Goal: Task Accomplishment & Management: Manage account settings

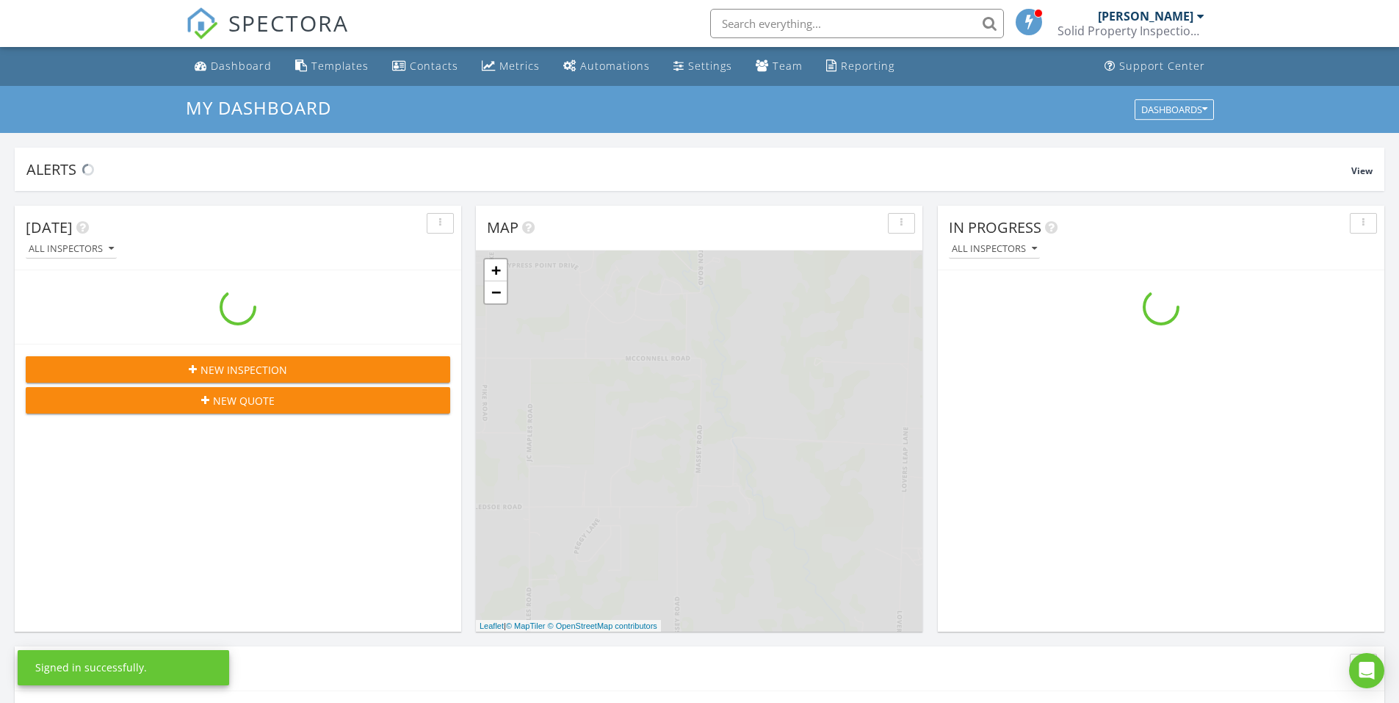
scroll to position [1359, 1422]
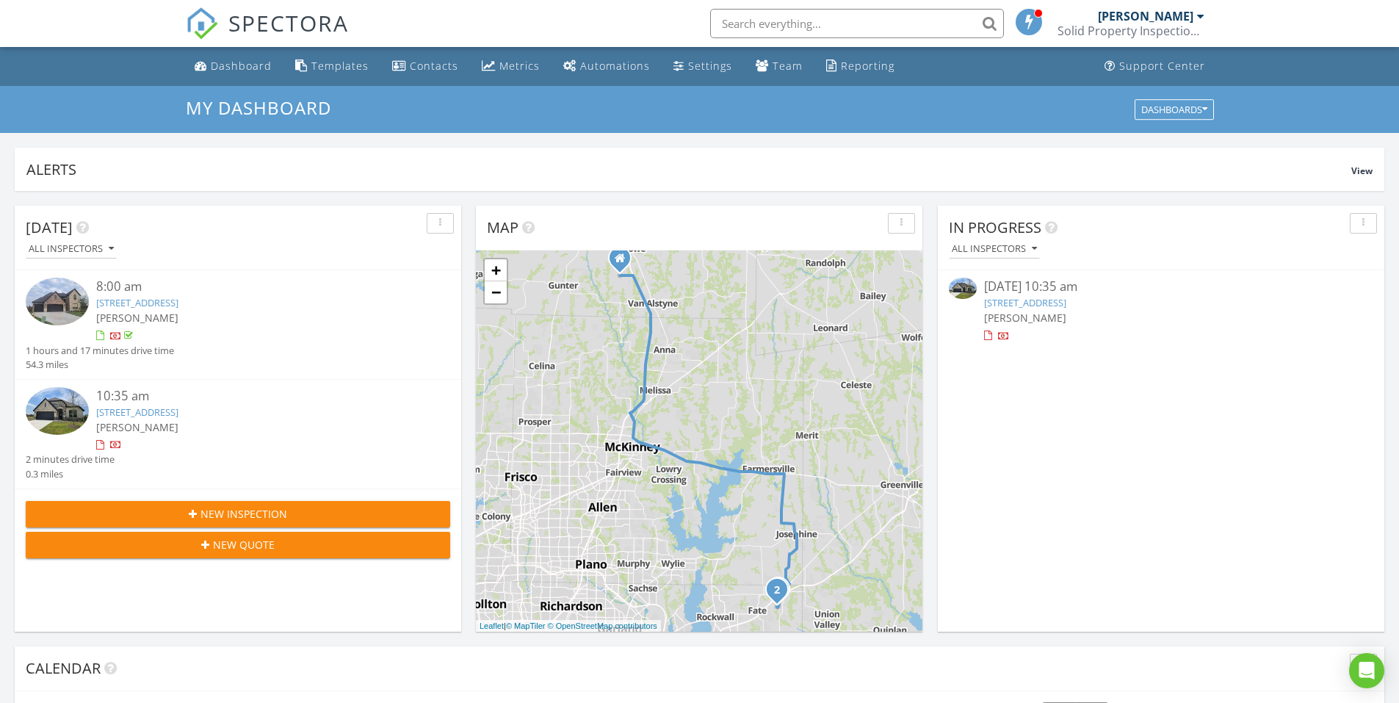
click at [1066, 297] on link "6141 Rodin Dr, Royse City, TX 75189" at bounding box center [1025, 302] width 82 height 13
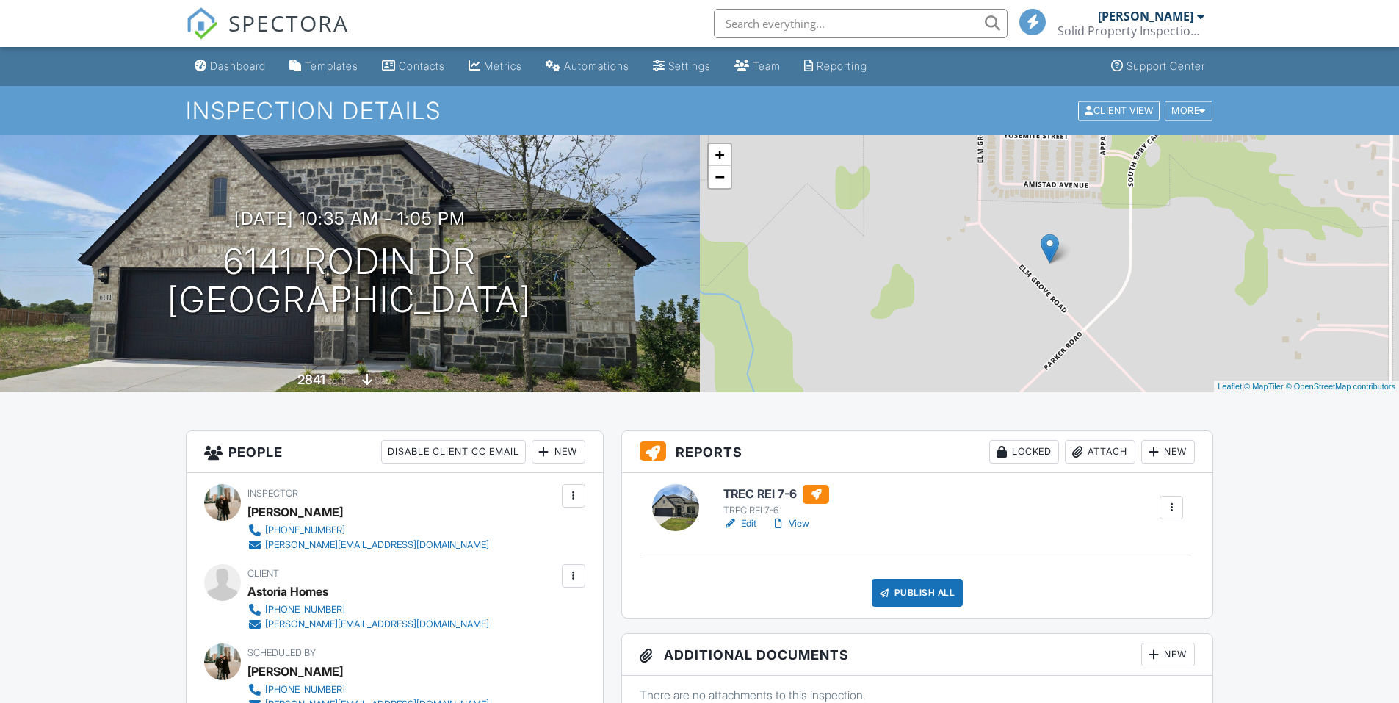
click at [747, 521] on link "Edit" at bounding box center [739, 523] width 33 height 15
click at [933, 616] on div "TREC REI 7-6 TREC REI 7-6 Edit View Quick Publish Copy Delete Publish All Check…" at bounding box center [917, 545] width 591 height 145
click at [933, 594] on div "Publish All" at bounding box center [918, 593] width 92 height 28
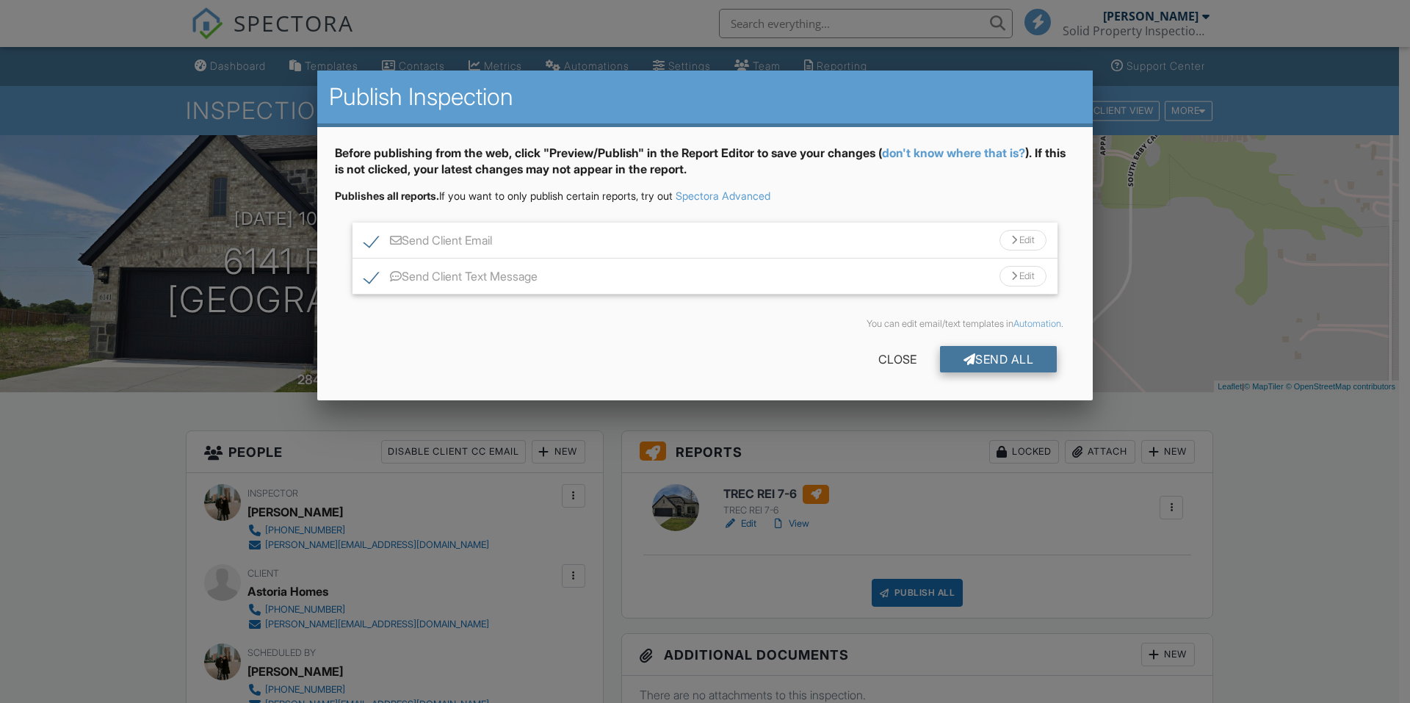
click at [991, 372] on div "Send All" at bounding box center [998, 359] width 117 height 26
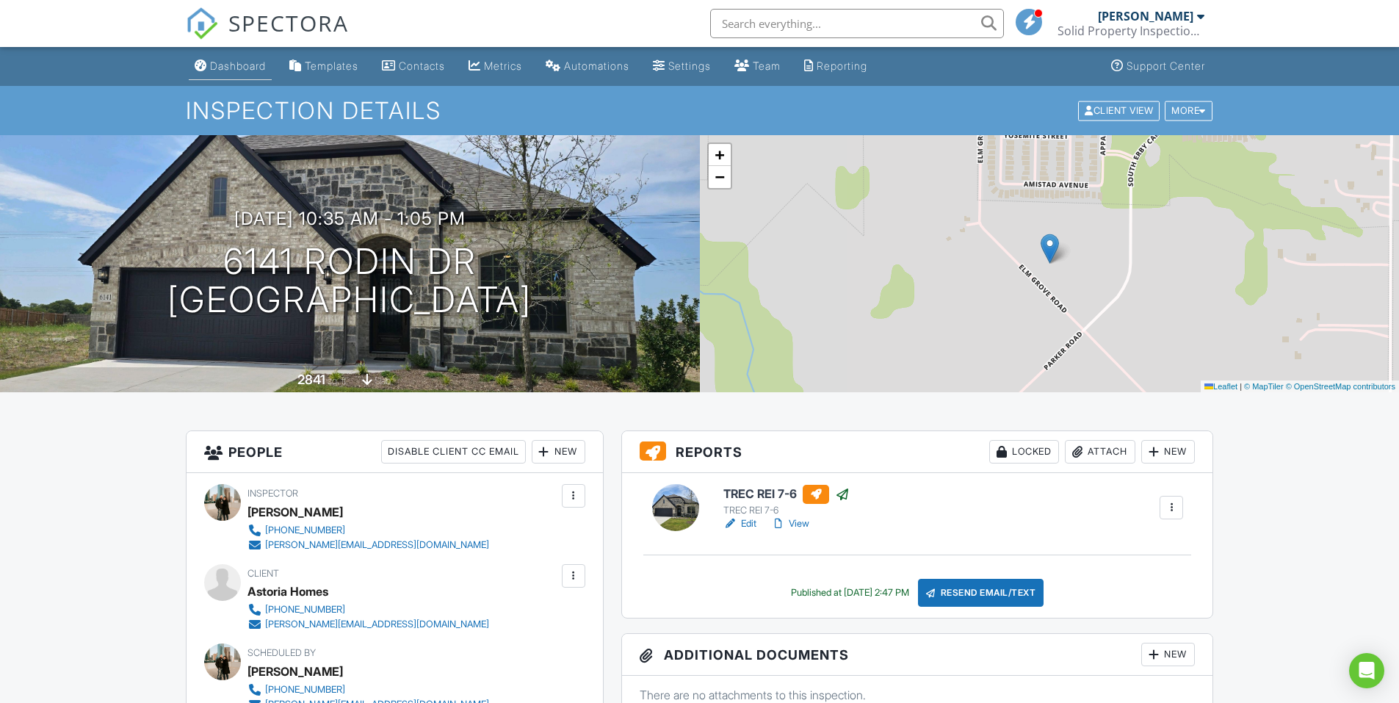
click at [234, 63] on div "Dashboard" at bounding box center [238, 65] width 56 height 12
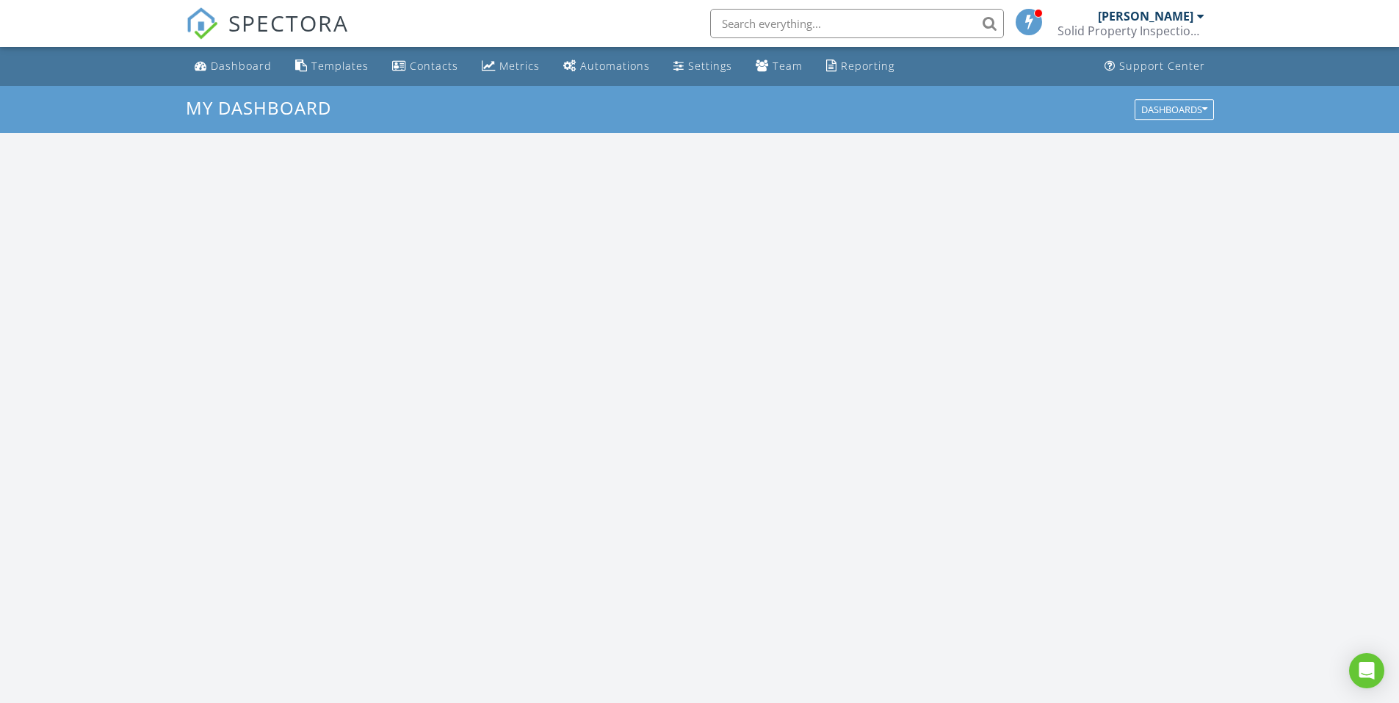
scroll to position [1359, 1422]
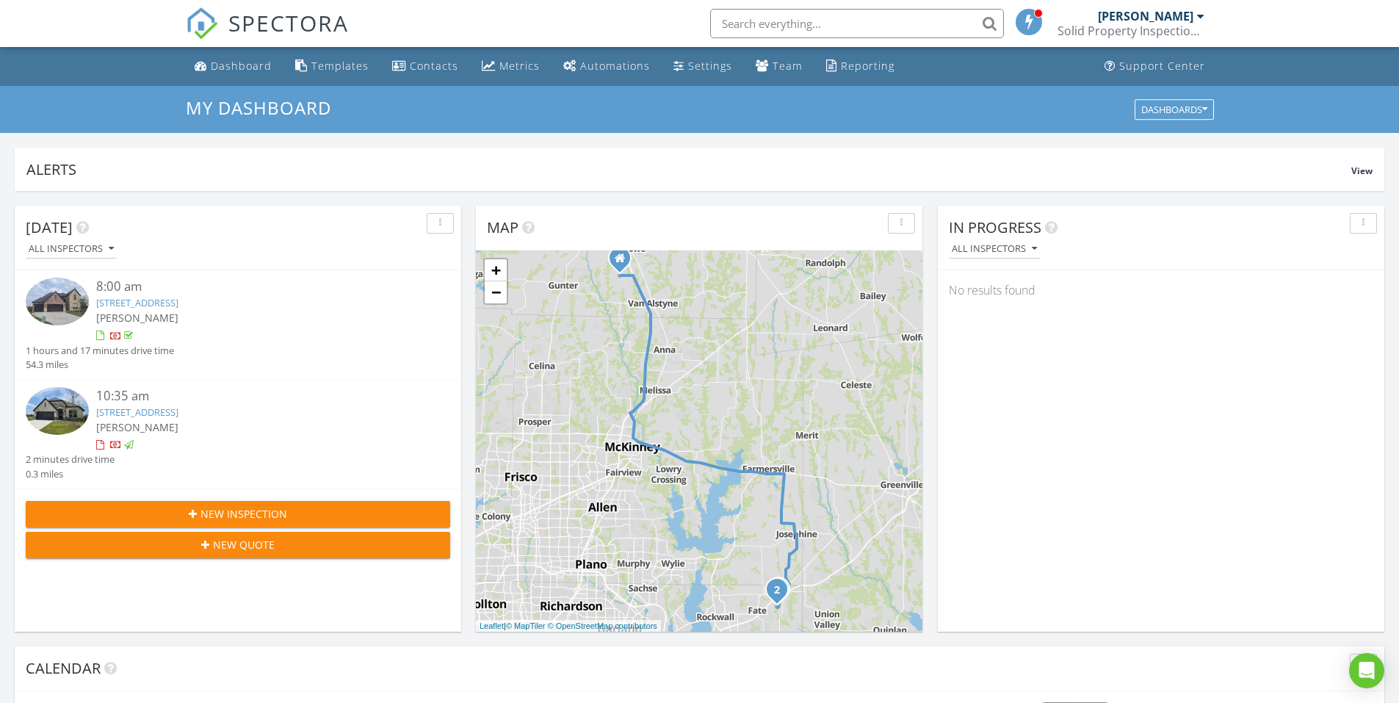
click at [178, 415] on link "6141 Rodin Dr, Royse City, TX 75189" at bounding box center [137, 411] width 82 height 13
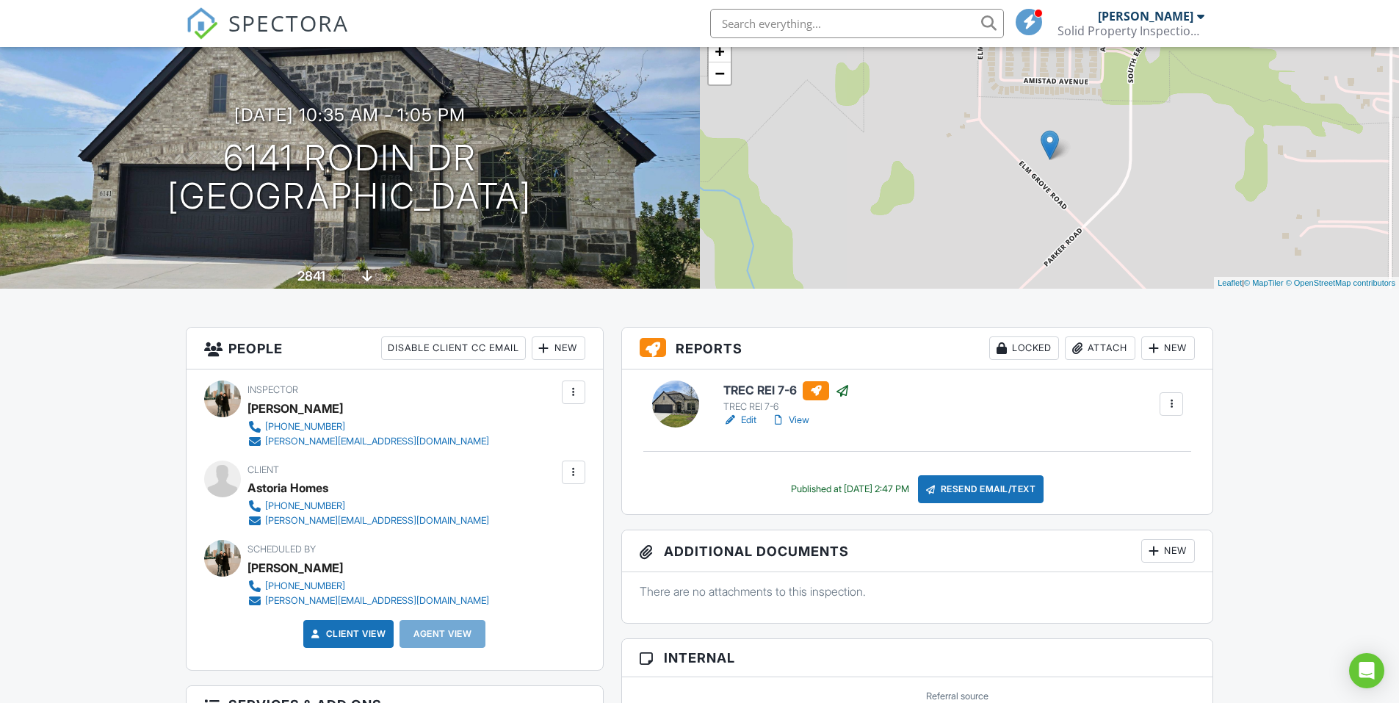
scroll to position [426, 0]
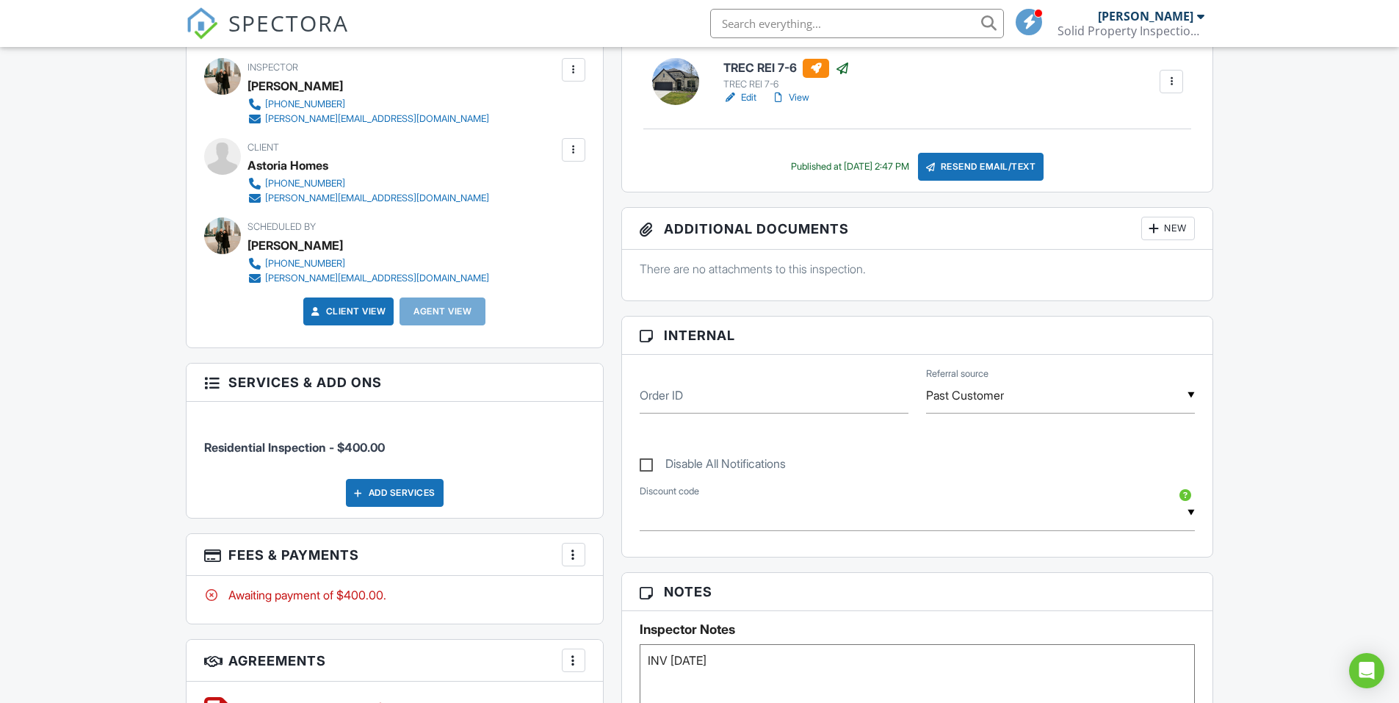
click at [645, 462] on label "Disable All Notifications" at bounding box center [713, 466] width 146 height 18
click at [645, 461] on input "Disable All Notifications" at bounding box center [645, 457] width 10 height 10
checkbox input "true"
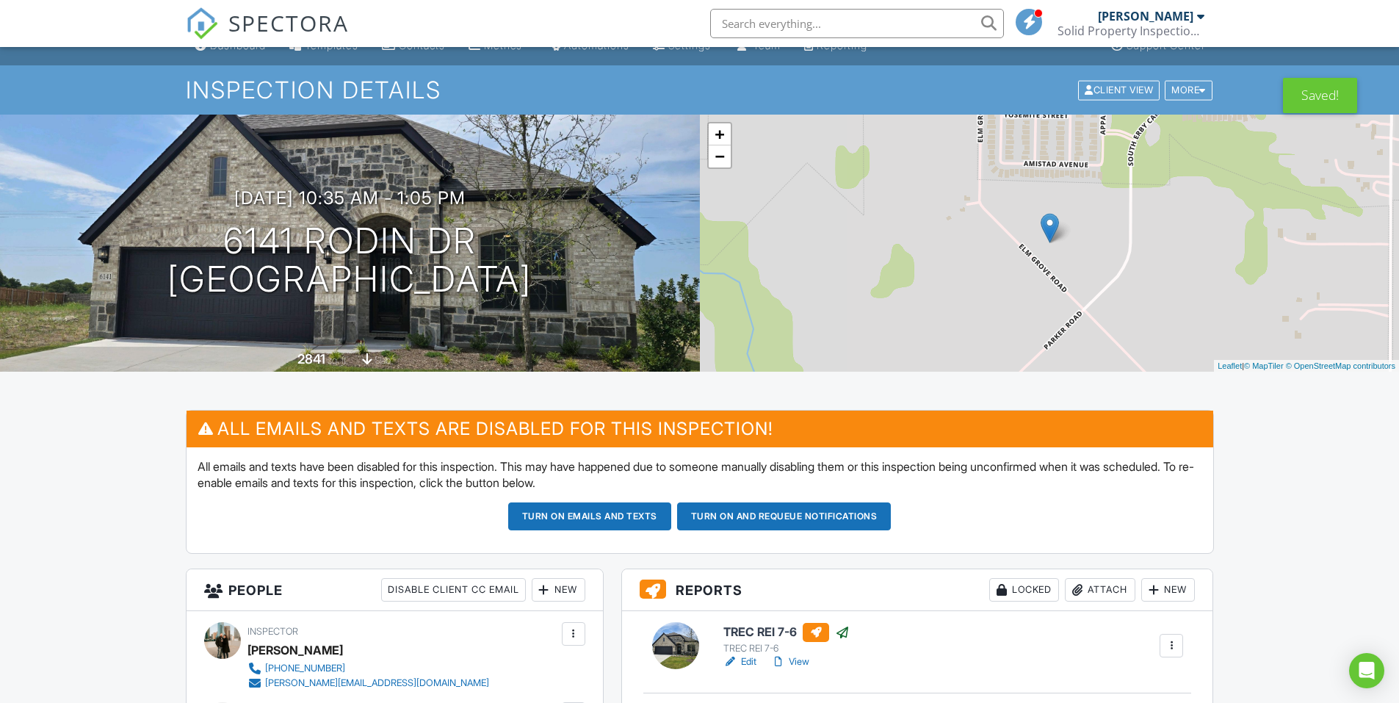
scroll to position [0, 0]
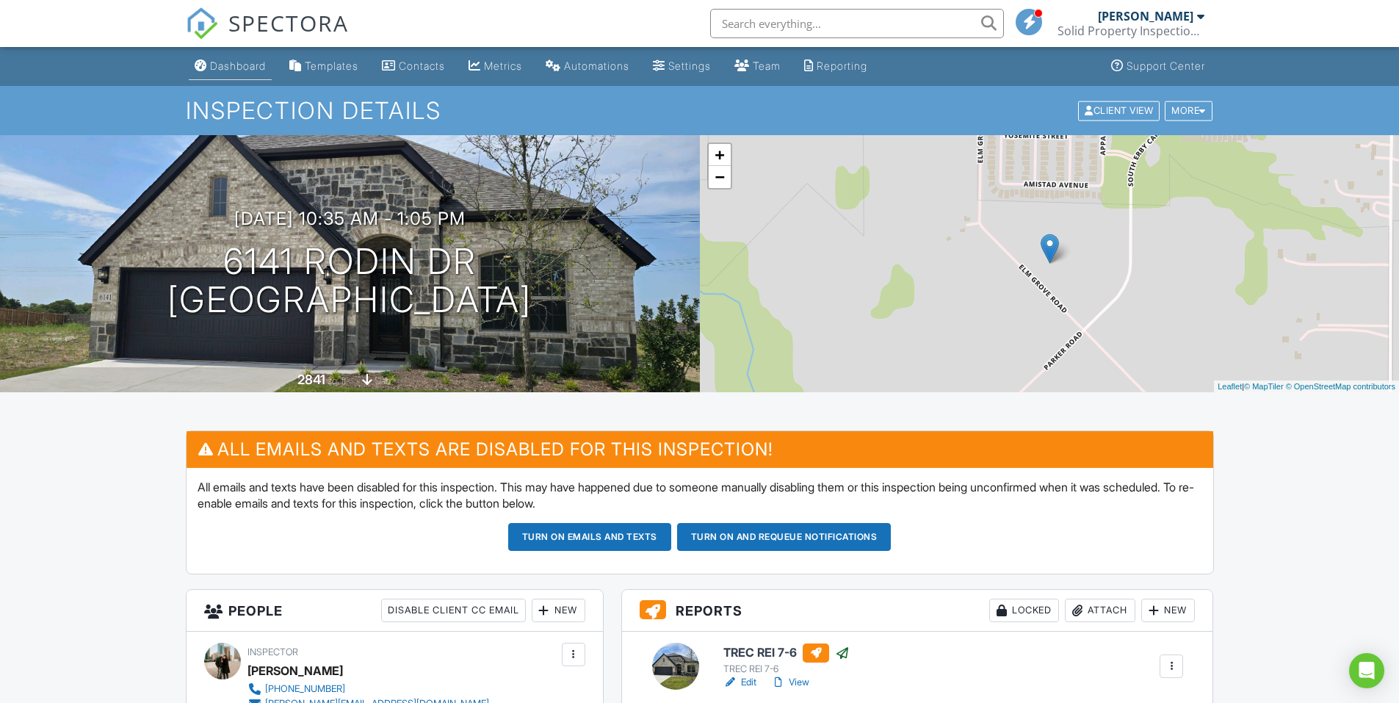
click at [217, 63] on div "Dashboard" at bounding box center [238, 65] width 56 height 12
